Goal: Task Accomplishment & Management: Use online tool/utility

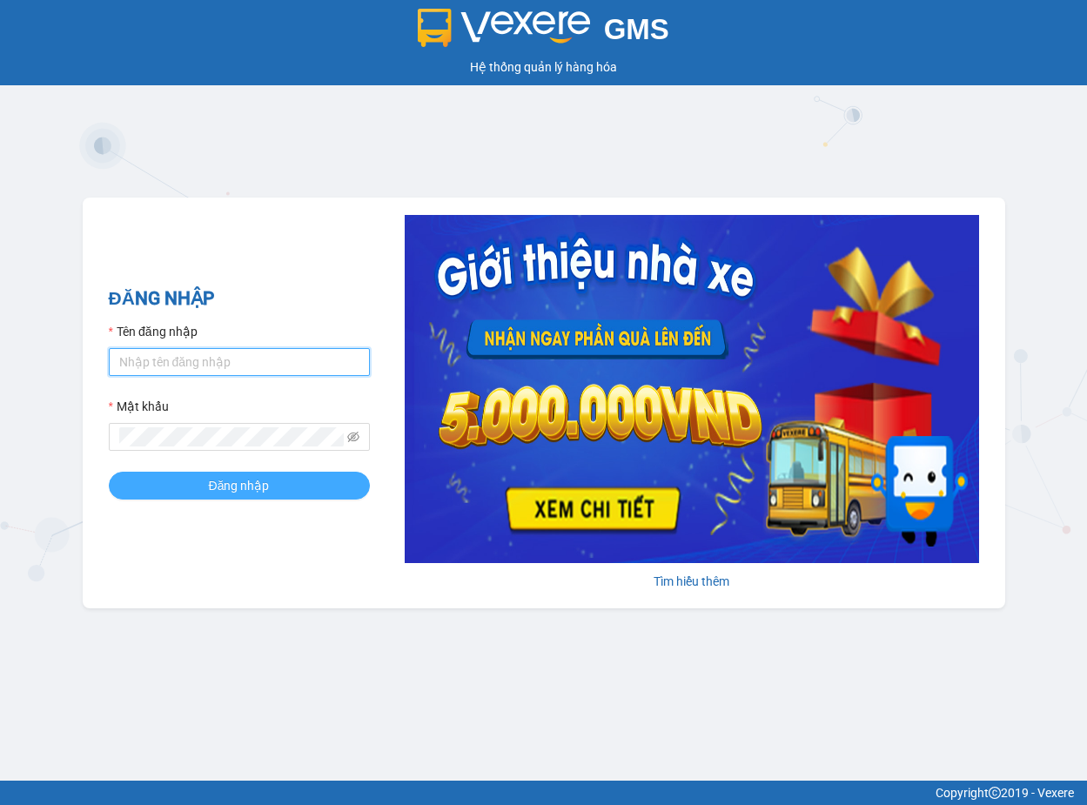
type input "trang.dinhnhan"
click at [242, 486] on span "Đăng nhập" at bounding box center [239, 485] width 61 height 19
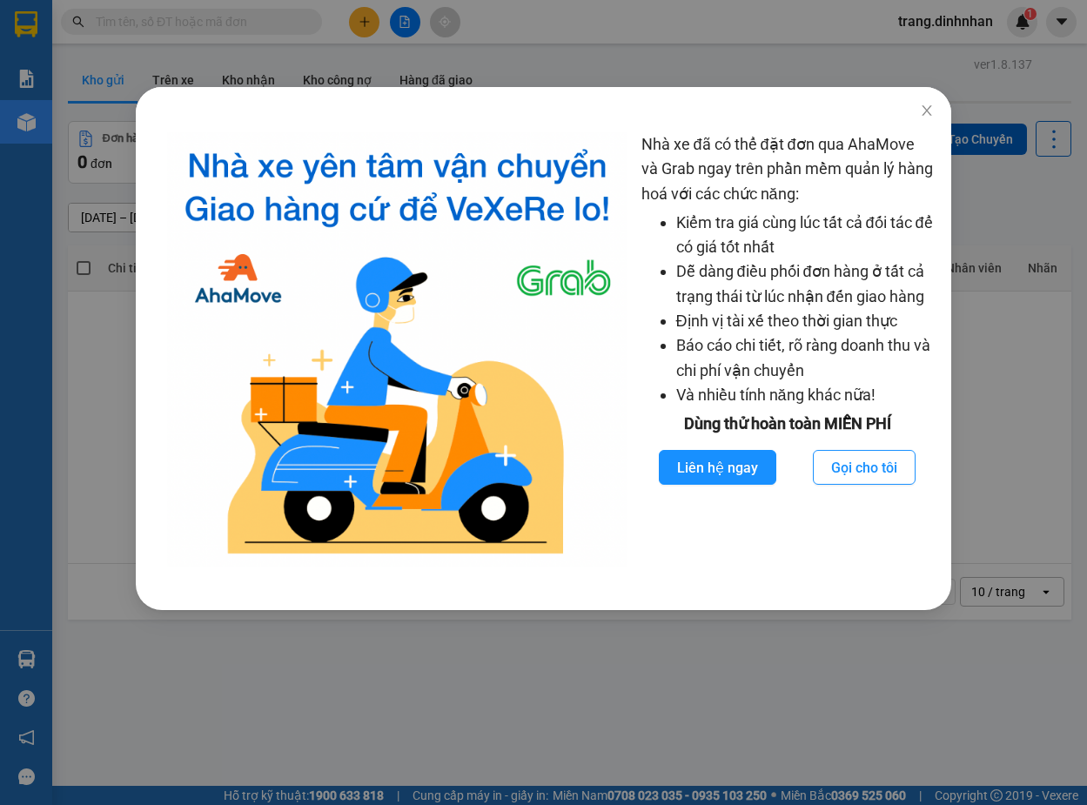
click at [966, 189] on div "Nhà xe đã có thể đặt đơn qua AhaMove và Grab ngay trên phần mềm quản lý hàng ho…" at bounding box center [543, 402] width 1087 height 805
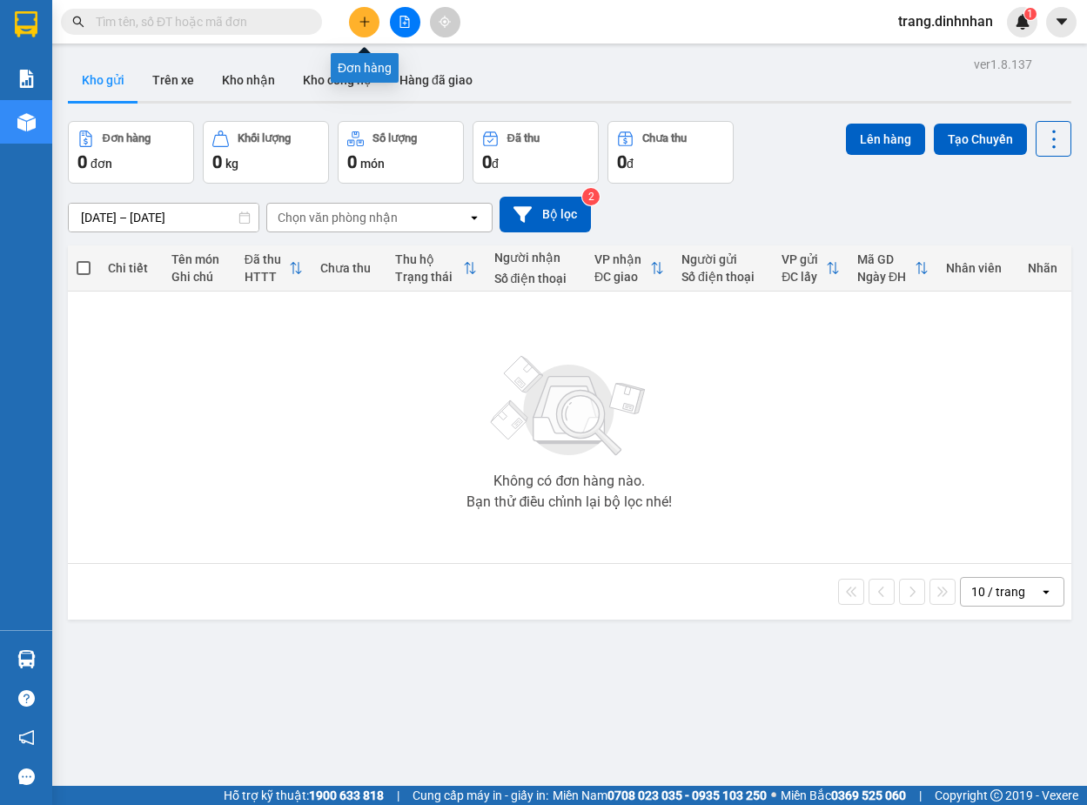
click at [366, 22] on icon "plus" at bounding box center [364, 21] width 10 height 1
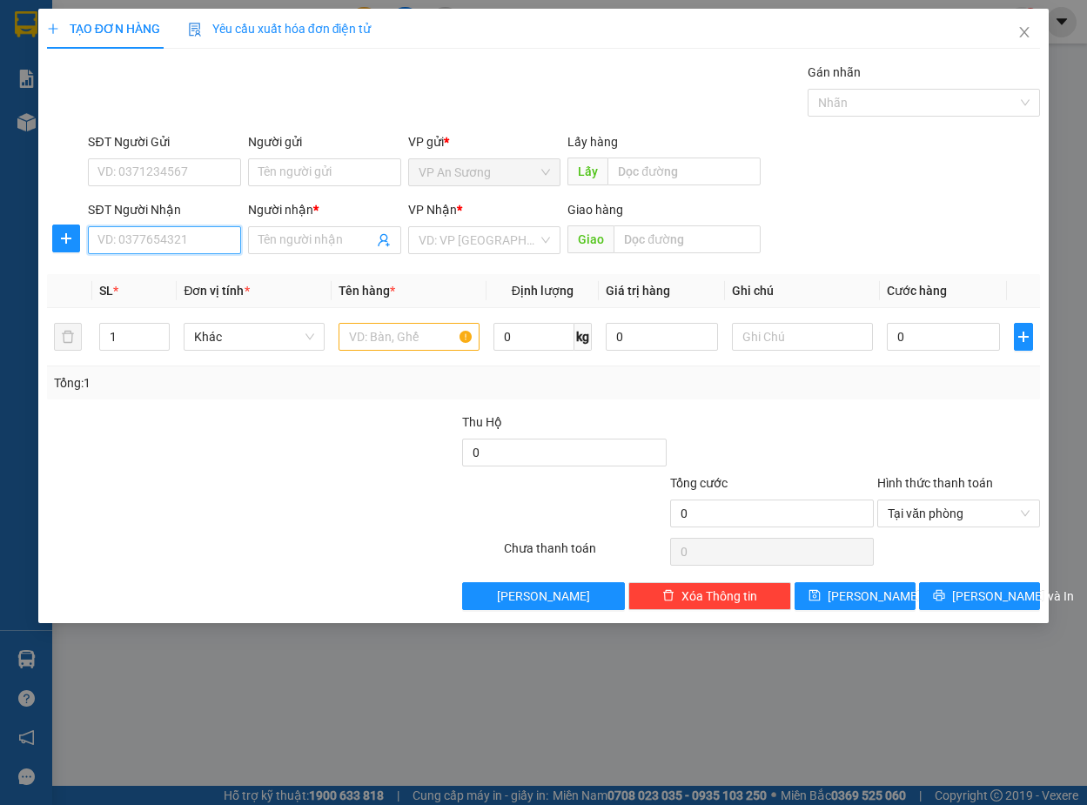
click at [180, 252] on input "SĐT Người Nhận" at bounding box center [164, 240] width 153 height 28
type input "0905598398"
click at [137, 291] on div "0905598398 0905598398 - trâm" at bounding box center [164, 275] width 153 height 35
click at [144, 278] on th "SL *" at bounding box center [134, 291] width 84 height 34
click at [144, 245] on input "0905598398" at bounding box center [164, 240] width 153 height 28
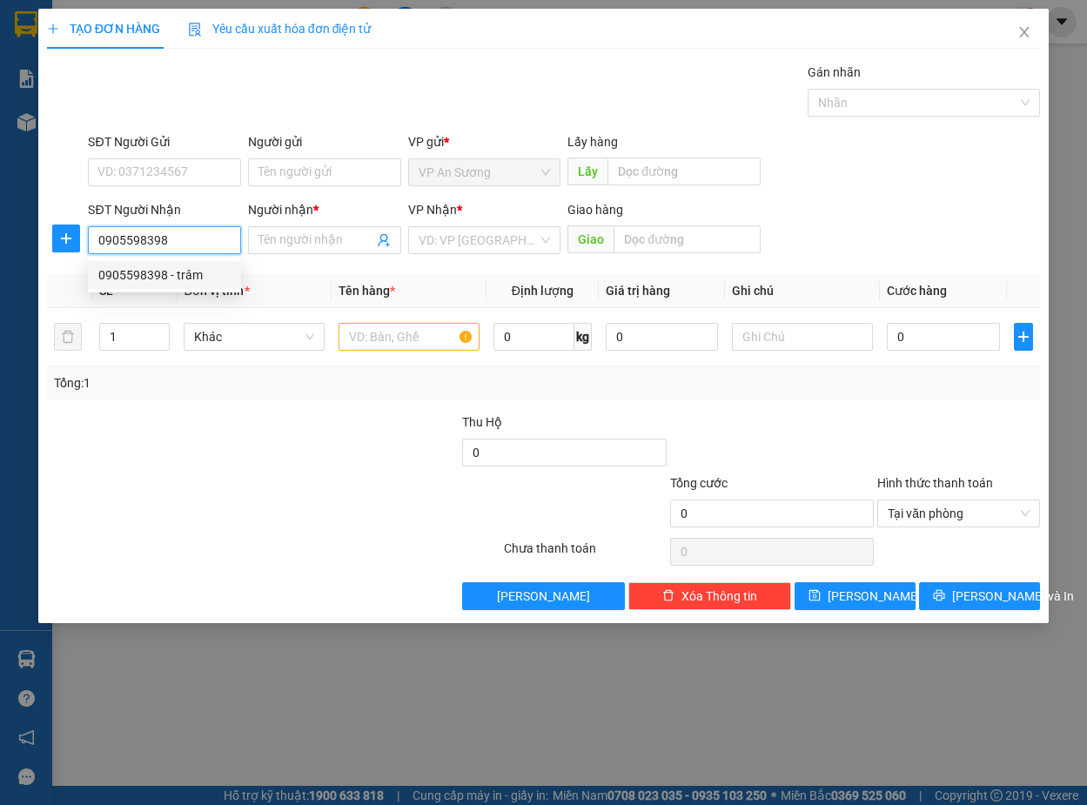
click at [158, 262] on div "0905598398 - trâm" at bounding box center [164, 275] width 153 height 28
type input "trâm"
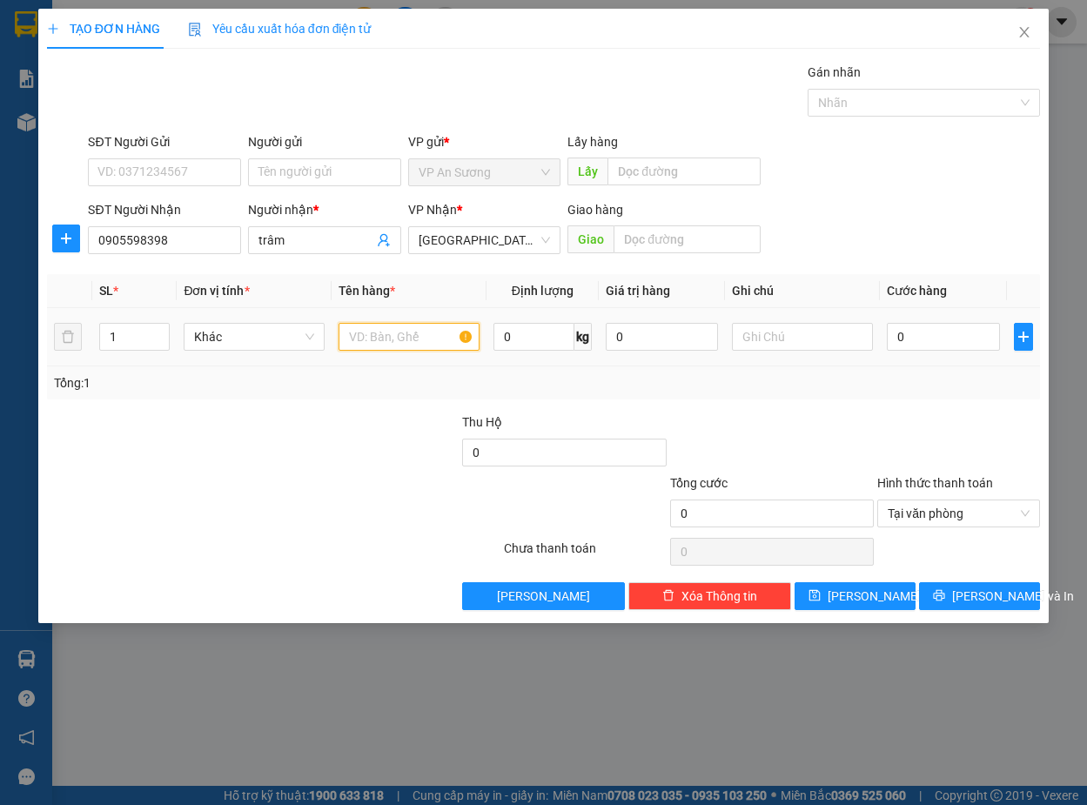
click at [432, 338] on input "text" at bounding box center [409, 337] width 141 height 28
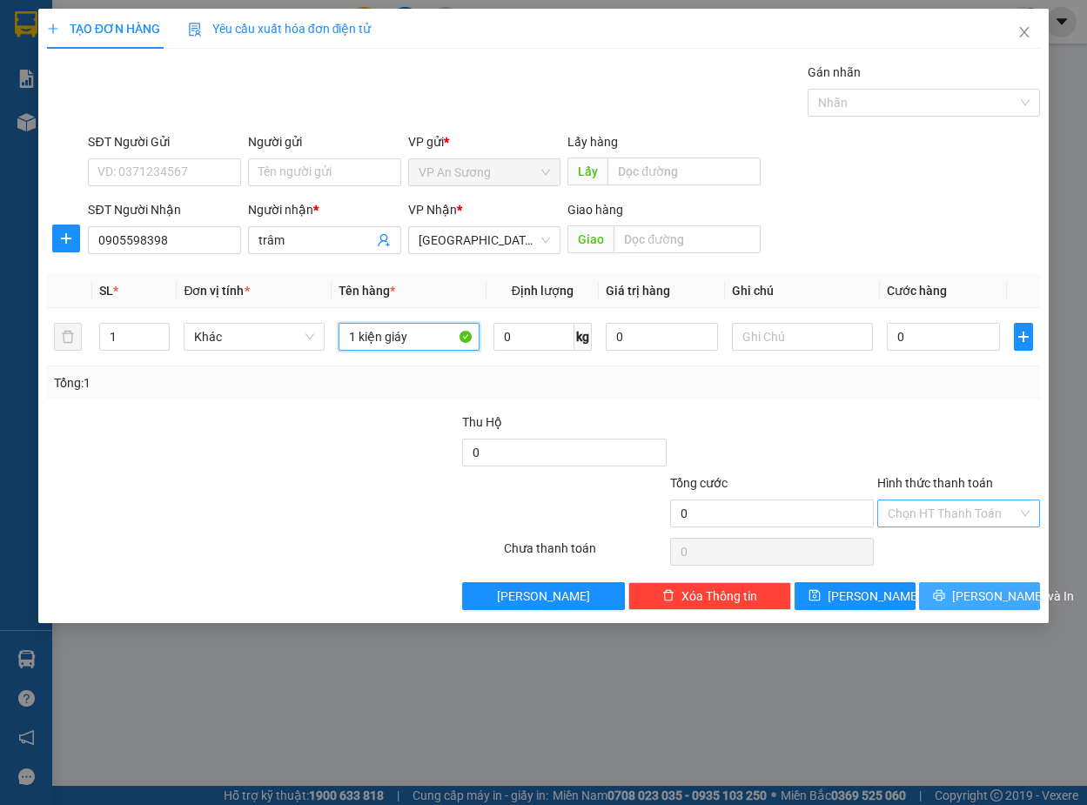
type input "1 kiện giáy"
click at [1007, 600] on span "[PERSON_NAME] và In" at bounding box center [1013, 596] width 122 height 19
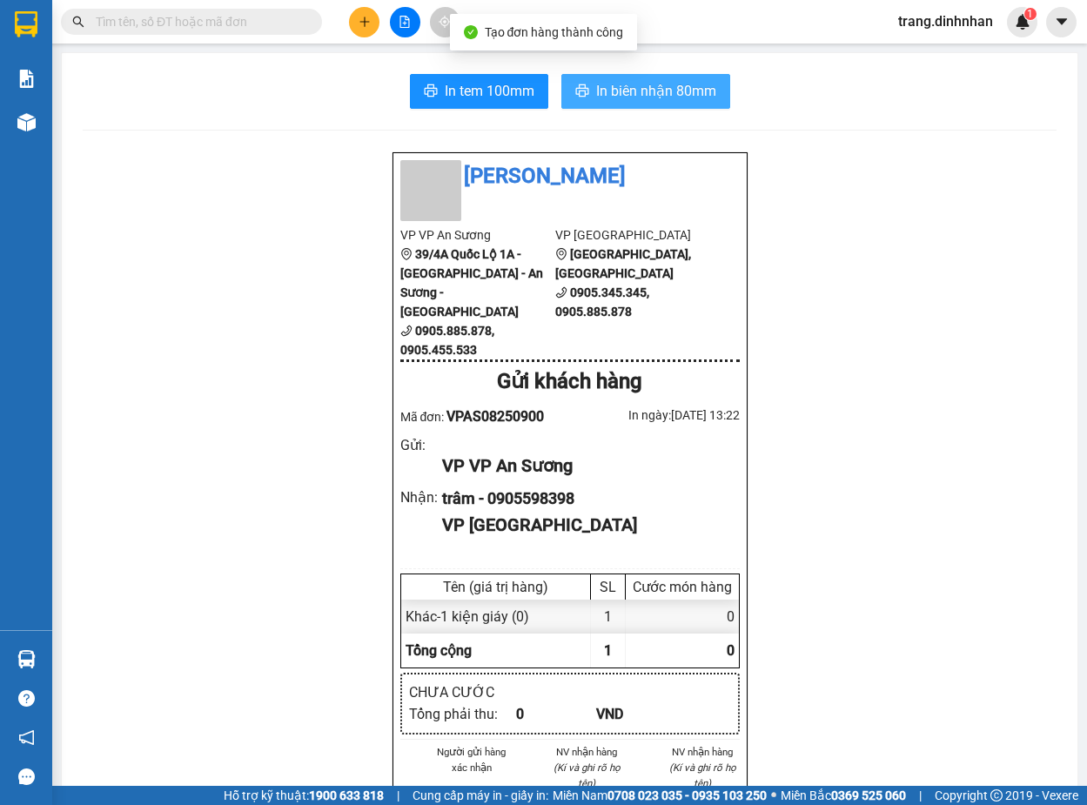
click at [614, 88] on span "In biên nhận 80mm" at bounding box center [656, 91] width 120 height 22
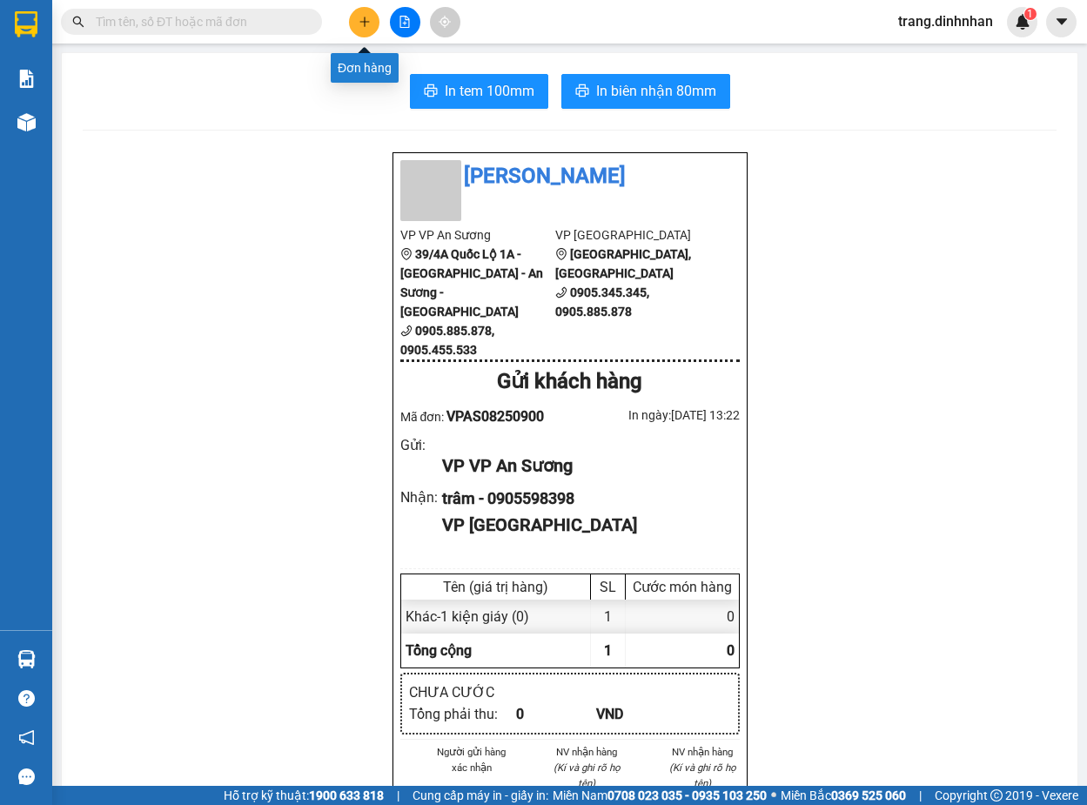
click at [367, 22] on icon "plus" at bounding box center [364, 21] width 10 height 1
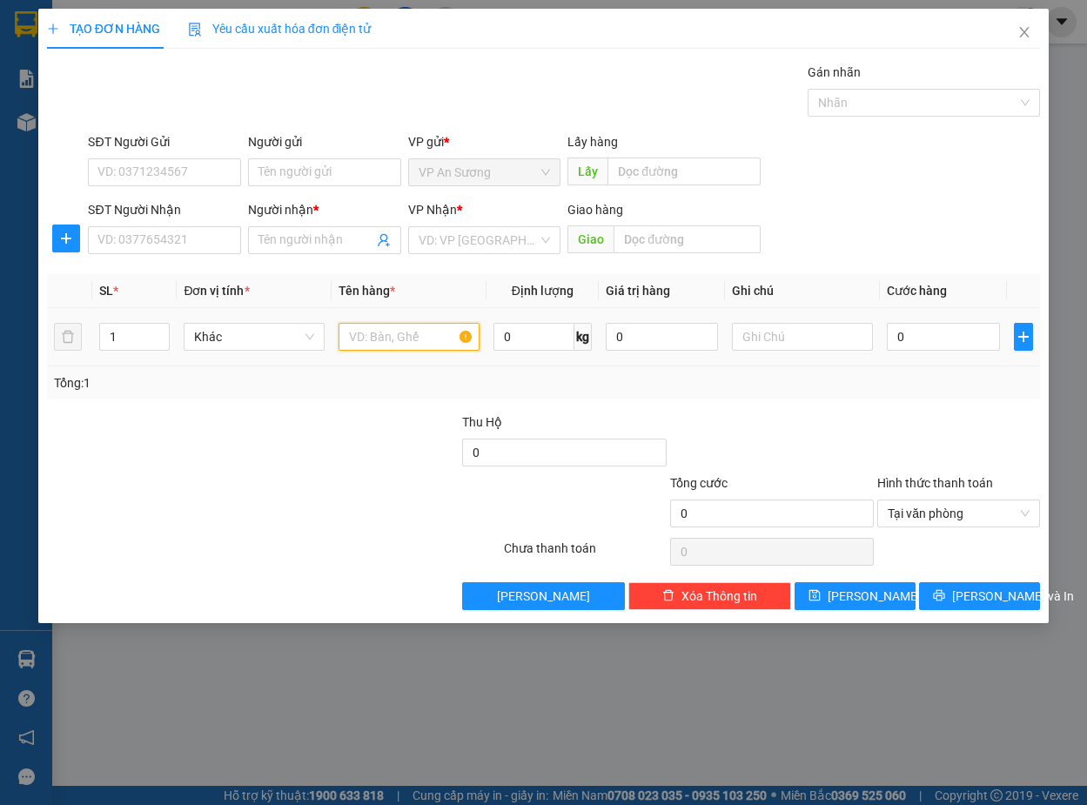
click at [427, 332] on input "text" at bounding box center [409, 337] width 141 height 28
type input "1 xốp trắng"
click at [176, 236] on input "SĐT Người Nhận" at bounding box center [164, 240] width 153 height 28
click at [204, 240] on input "SĐT Người Nhận" at bounding box center [164, 240] width 153 height 28
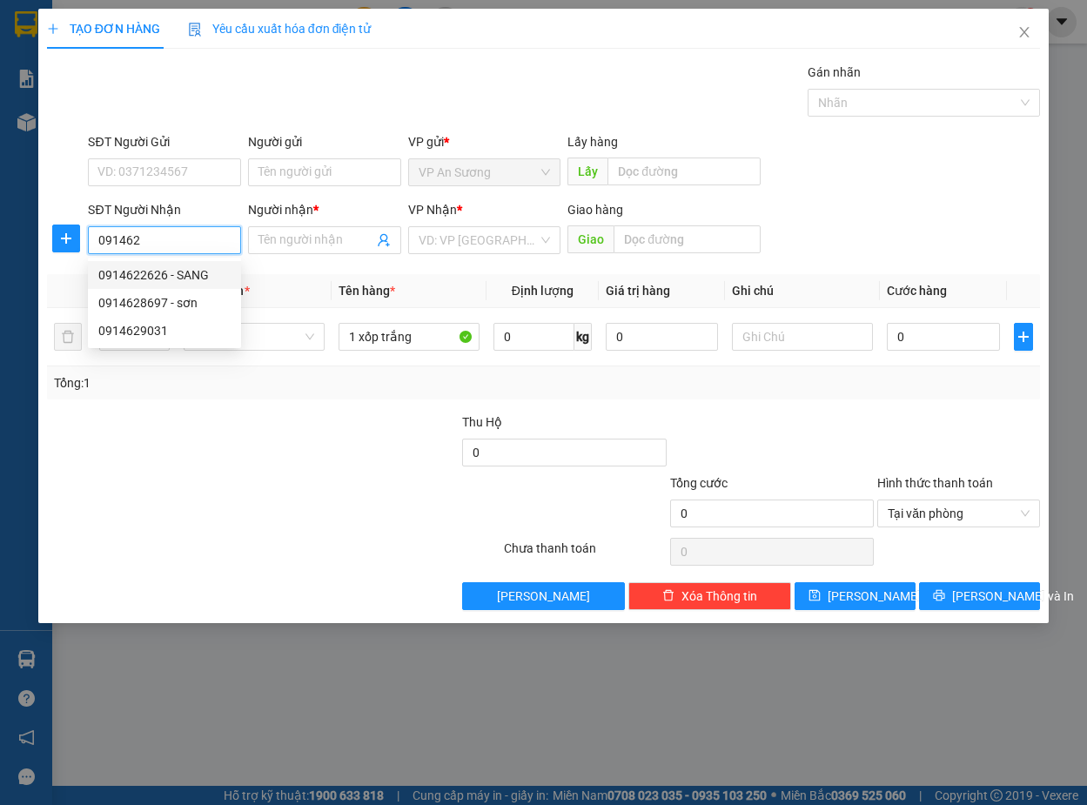
click at [205, 281] on div "0914622626 - SANG" at bounding box center [164, 274] width 132 height 19
type input "0914622626"
type input "SANG"
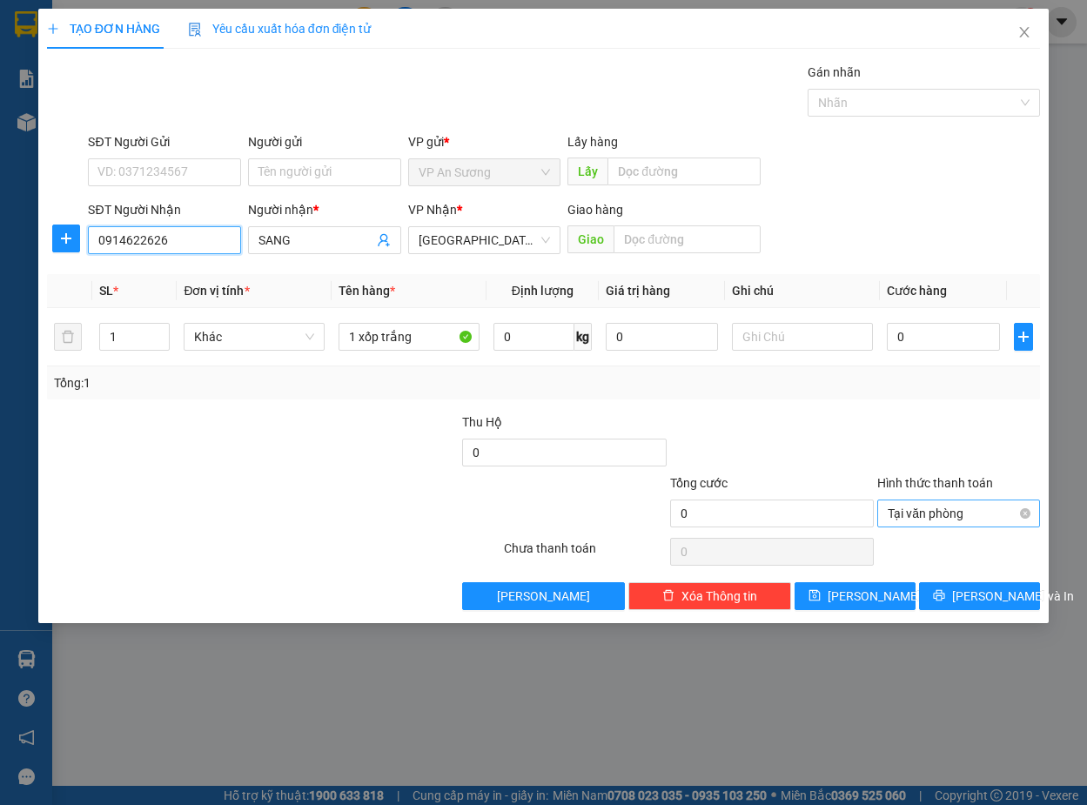
click at [1030, 520] on div "Tại văn phòng" at bounding box center [958, 514] width 163 height 28
type input "0914622626"
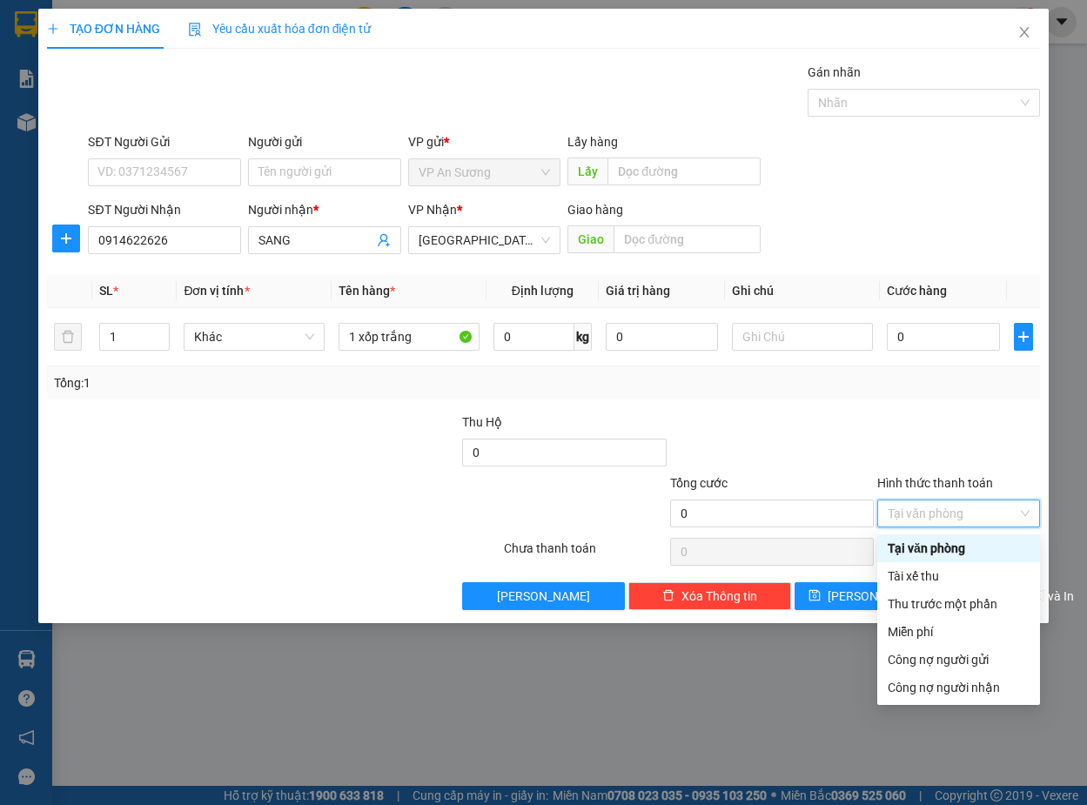
drag, startPoint x: 985, startPoint y: 455, endPoint x: 1019, endPoint y: 496, distance: 53.2
click at [989, 456] on div at bounding box center [958, 443] width 166 height 61
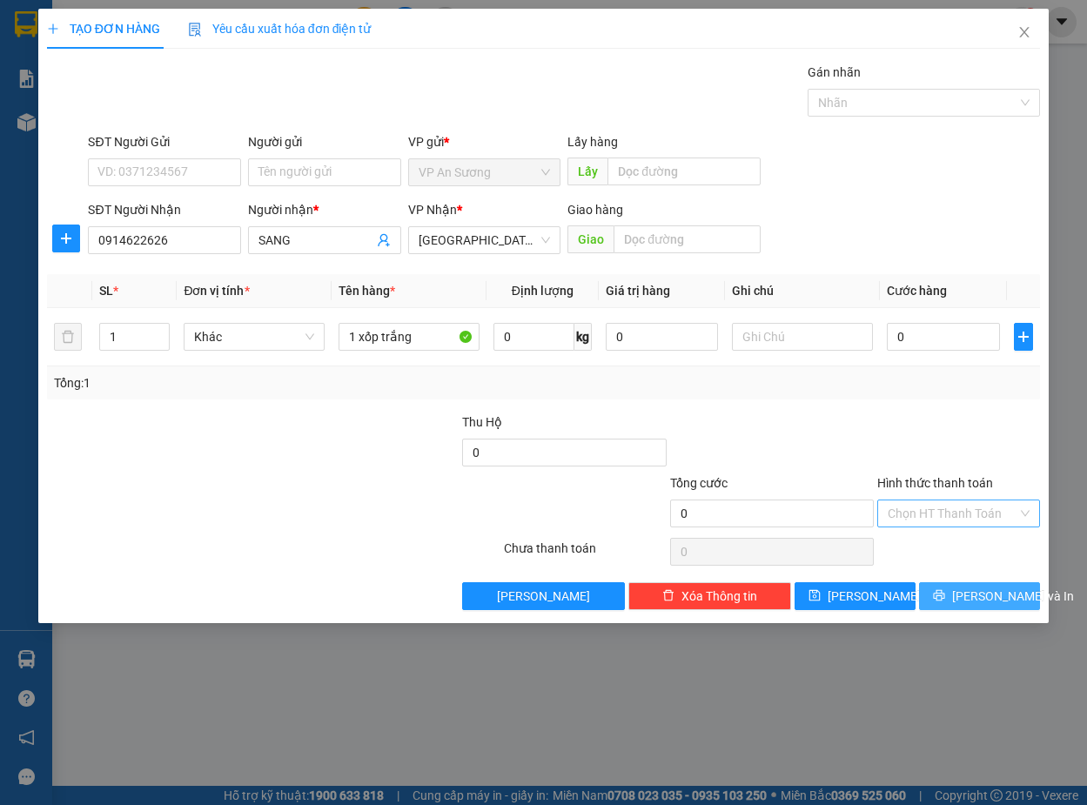
click at [986, 597] on span "[PERSON_NAME] và In" at bounding box center [1013, 596] width 122 height 19
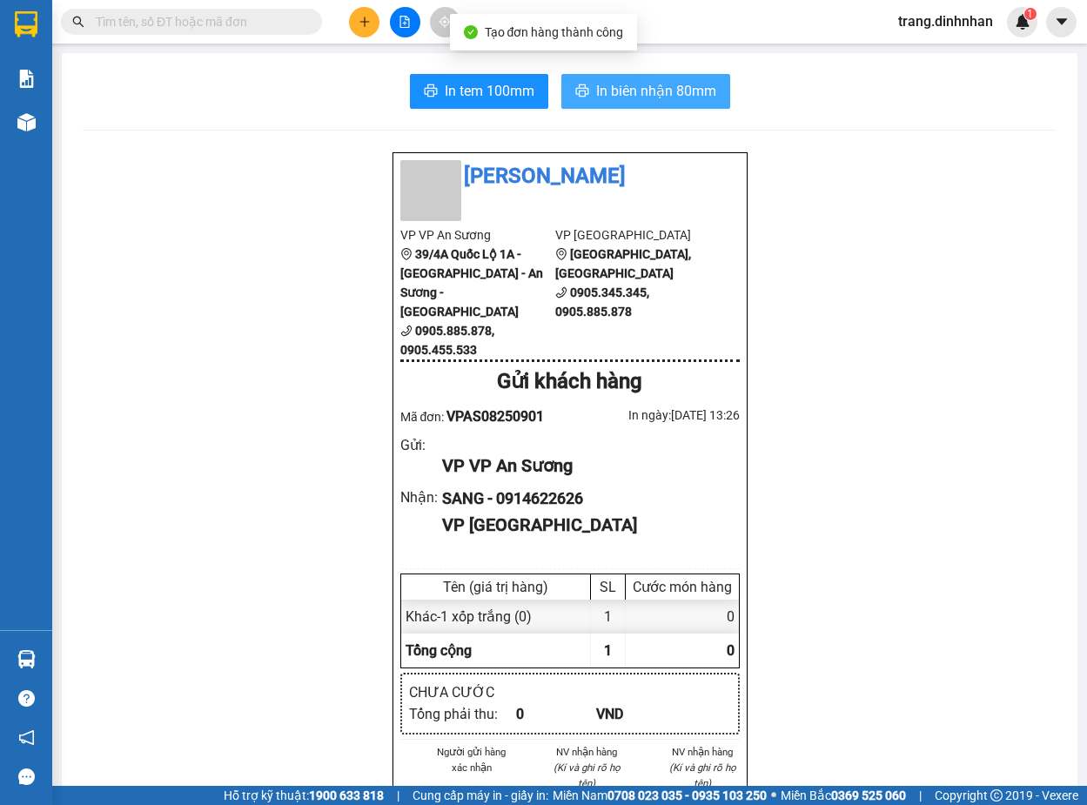
click at [661, 101] on span "In biên nhận 80mm" at bounding box center [656, 91] width 120 height 22
